Goal: Task Accomplishment & Management: Manage account settings

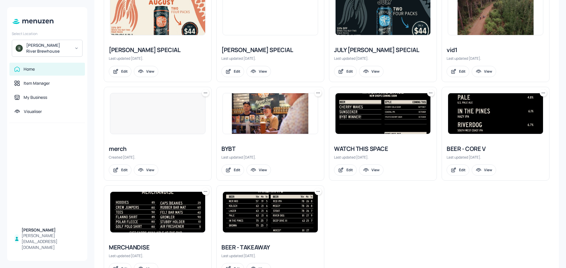
scroll to position [295, 0]
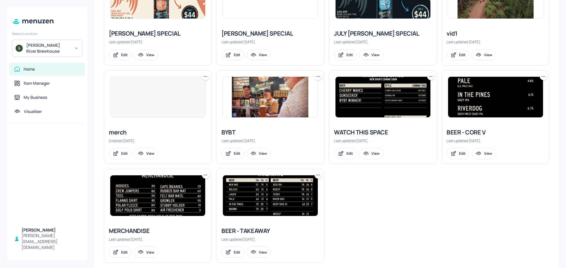
click at [252, 227] on div "BEER - TAKEAWAY" at bounding box center [270, 231] width 98 height 8
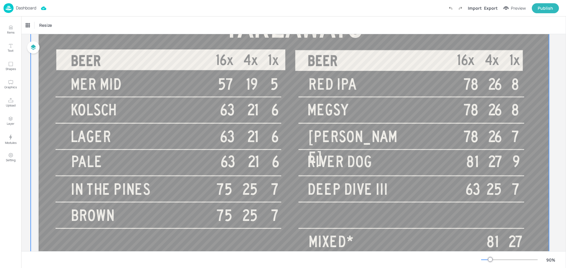
scroll to position [88, 0]
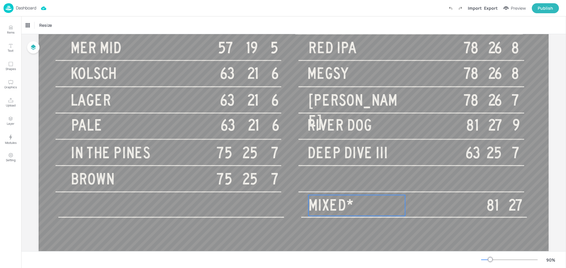
click at [359, 202] on p "MIXED*" at bounding box center [356, 205] width 97 height 21
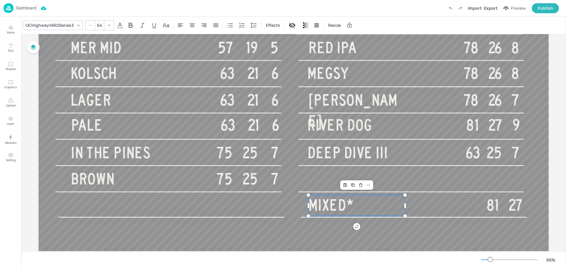
click at [359, 202] on p "MIXED*" at bounding box center [356, 205] width 97 height 21
click at [551, 173] on div "Board BEER - TAKEAWAY BEER 16x 4x 1x BEER 16x 4x 1x TAKEAWAYS MER MID 57 19 5 K…" at bounding box center [293, 106] width 543 height 320
click at [545, 7] on div "Publish" at bounding box center [544, 8] width 15 height 6
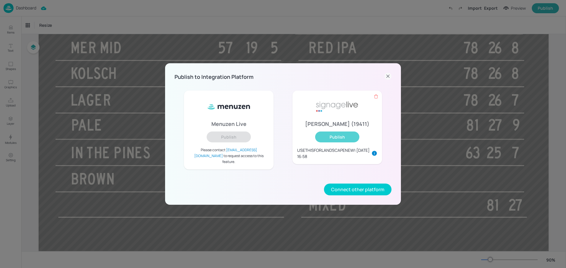
click at [330, 143] on button "Publish" at bounding box center [337, 137] width 44 height 11
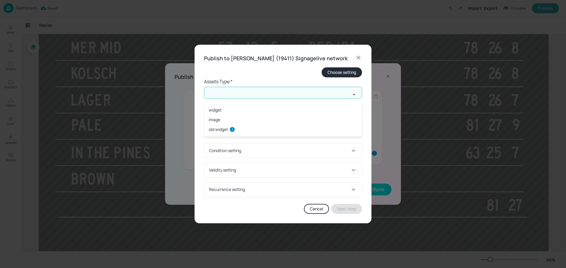
click at [286, 99] on input "text" at bounding box center [277, 93] width 146 height 12
click at [253, 110] on li "widget" at bounding box center [283, 110] width 158 height 10
type input "widget"
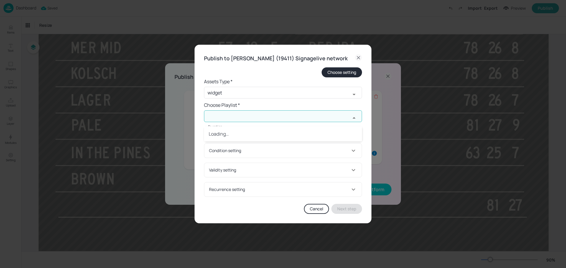
click at [262, 120] on input "text" at bounding box center [277, 116] width 146 height 12
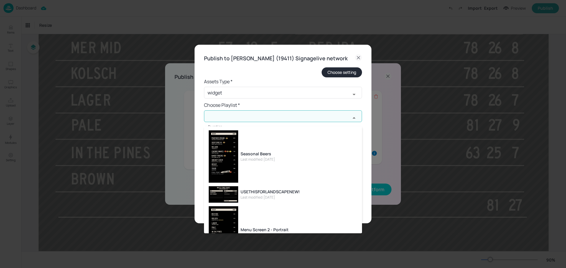
click at [278, 193] on div "USETHISFORLANDSCAPENEW!" at bounding box center [269, 192] width 59 height 6
type input "USETHISFORLANDSCAPENEW!"
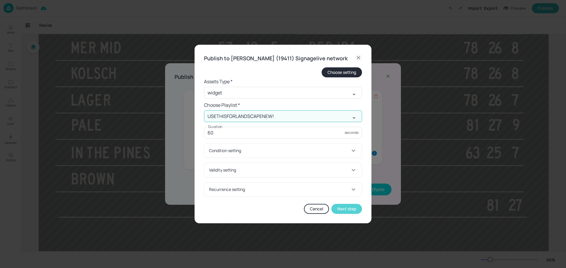
click at [344, 212] on button "Next step" at bounding box center [346, 209] width 31 height 10
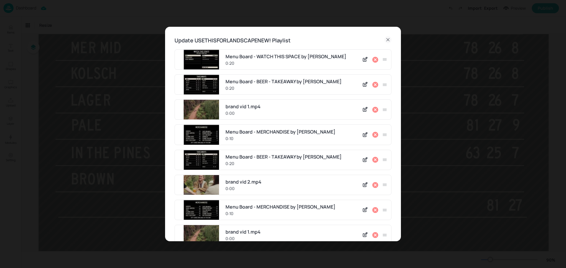
click at [374, 85] on icon at bounding box center [374, 84] width 7 height 7
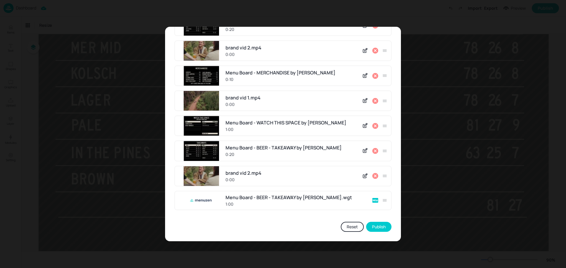
scroll to position [109, 0]
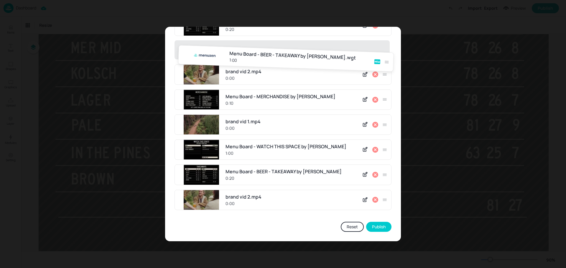
drag, startPoint x: 382, startPoint y: 202, endPoint x: 385, endPoint y: 43, distance: 158.5
click at [388, 40] on div "Menu Board - WATCH THIS SPACE by Menuzen 0:20 brand vid 1.mp4 0:00 Menu Board -…" at bounding box center [282, 77] width 217 height 275
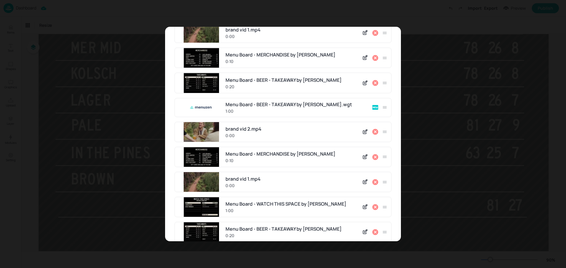
scroll to position [0, 0]
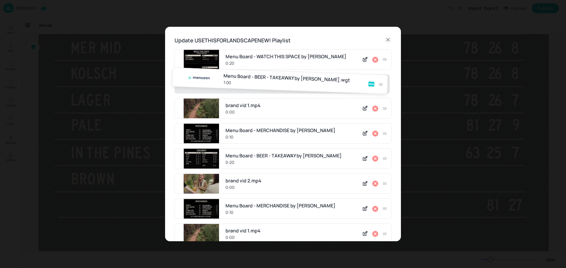
drag, startPoint x: 384, startPoint y: 161, endPoint x: 385, endPoint y: 47, distance: 113.7
click at [385, 48] on div "Update USETHISFORLANDSCAPENEW! Playlist Menu Board - WATCH THIS SPACE by Menuze…" at bounding box center [283, 189] width 236 height 324
drag, startPoint x: 382, startPoint y: 58, endPoint x: 383, endPoint y: 83, distance: 24.8
click at [383, 83] on div "Menu Board - BEER - TAKEAWAY by [PERSON_NAME].wgt 1:00 Menu Board - WATCH THIS …" at bounding box center [282, 186] width 217 height 275
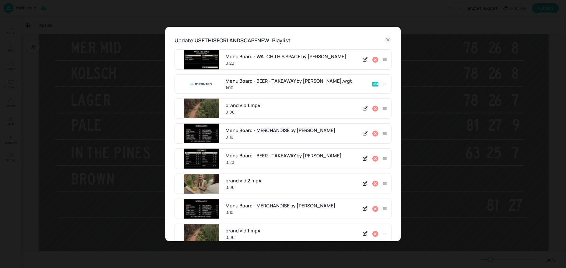
click at [383, 85] on icon at bounding box center [384, 84] width 4 height 2
click at [382, 85] on icon at bounding box center [384, 84] width 5 height 5
click at [352, 85] on div "1:00" at bounding box center [296, 88] width 143 height 6
click at [239, 85] on div "1:00" at bounding box center [296, 88] width 143 height 6
click at [225, 86] on div "Menu Board - BEER - TAKEAWAY by [PERSON_NAME].wgt 1:00" at bounding box center [282, 84] width 217 height 19
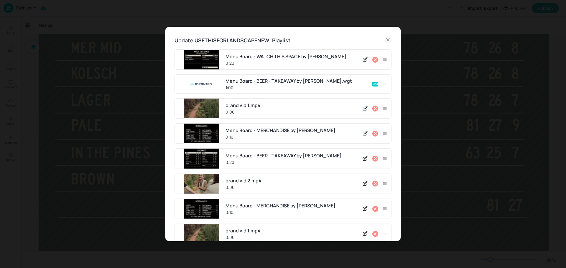
click at [384, 39] on icon at bounding box center [387, 39] width 7 height 7
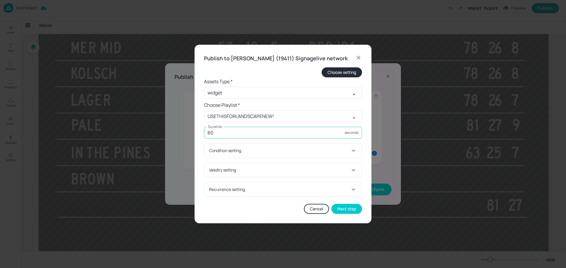
click at [285, 139] on input "60" at bounding box center [274, 133] width 141 height 12
type input "6"
type input "20"
click at [341, 214] on button "Next step" at bounding box center [346, 209] width 31 height 10
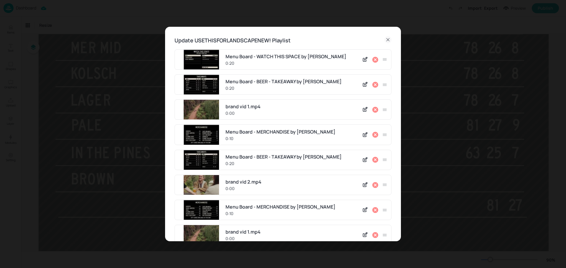
click at [373, 82] on icon at bounding box center [375, 85] width 6 height 6
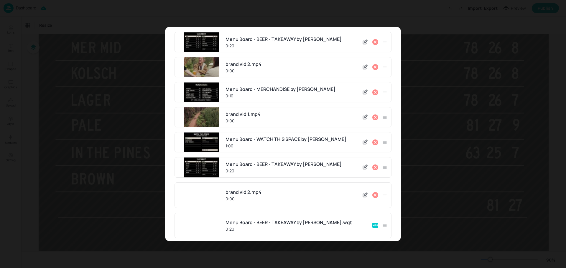
scroll to position [109, 0]
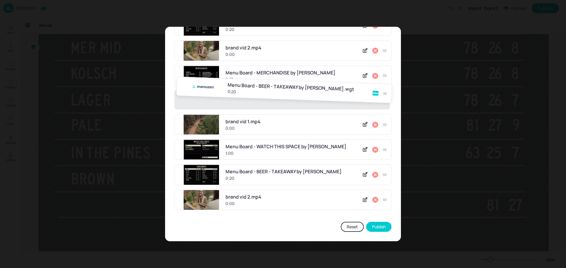
drag, startPoint x: 383, startPoint y: 200, endPoint x: 378, endPoint y: 64, distance: 136.2
click at [379, 66] on div "Menu Board - WATCH THIS SPACE by Menuzen 0:20 brand vid 1.mp4 0:00 Menu Board -…" at bounding box center [282, 77] width 217 height 275
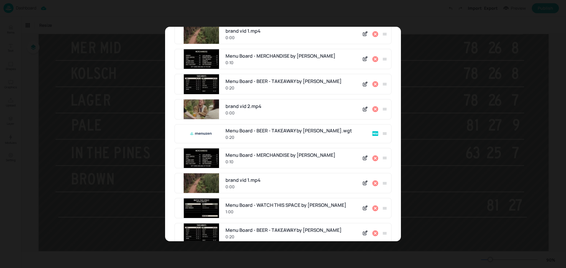
scroll to position [21, 0]
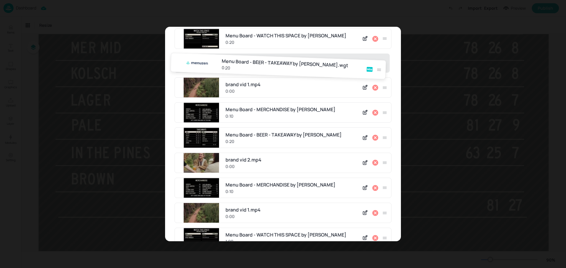
drag, startPoint x: 384, startPoint y: 163, endPoint x: 379, endPoint y: 57, distance: 106.2
click at [379, 57] on div "Menu Board - WATCH THIS SPACE by Menuzen 0:20 brand vid 1.mp4 0:00 Menu Board -…" at bounding box center [282, 166] width 217 height 275
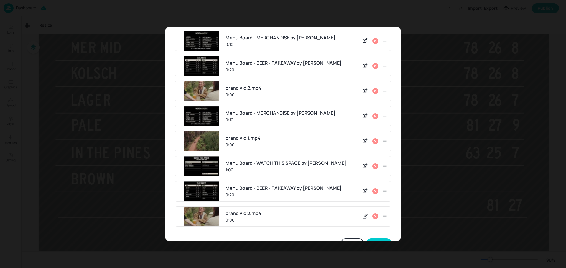
scroll to position [109, 0]
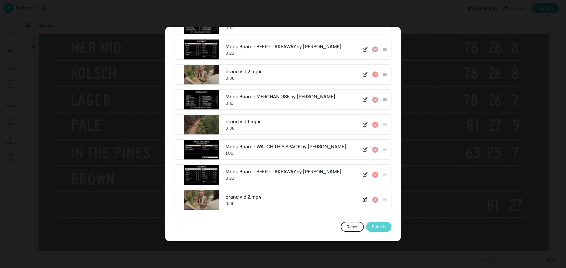
click at [374, 228] on button "Publish" at bounding box center [378, 227] width 25 height 10
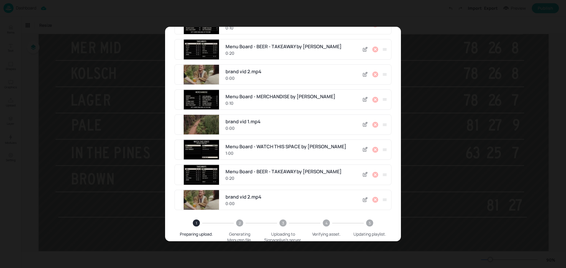
scroll to position [138, 0]
